Goal: Task Accomplishment & Management: Manage account settings

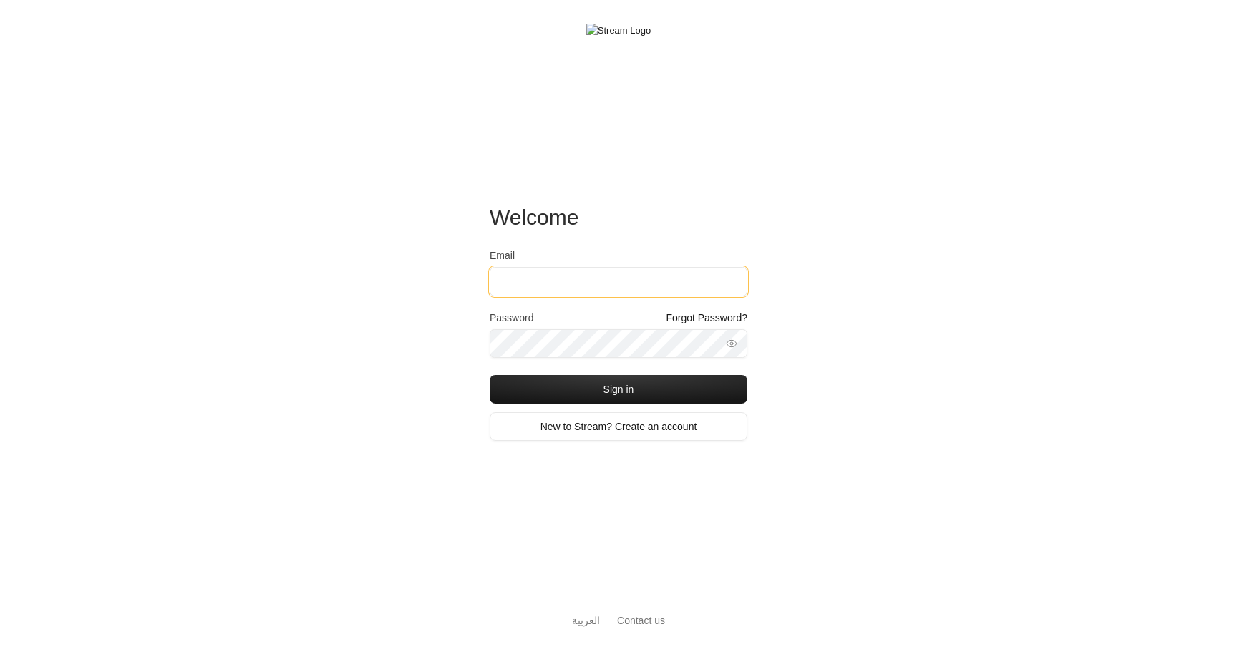
click at [602, 278] on input "Email" at bounding box center [618, 281] width 258 height 29
click at [399, 298] on div "Welcome Email Password Forgot Password? Sign in New to Stream? Create an accoun…" at bounding box center [618, 328] width 1237 height 657
click at [384, 342] on div "Welcome Email Password Forgot Password? Sign in New to Stream? Create an accoun…" at bounding box center [618, 328] width 1237 height 657
click at [554, 279] on input "Email" at bounding box center [618, 281] width 258 height 29
type input "[EMAIL_ADDRESS][DOMAIN_NAME]"
